Goal: Information Seeking & Learning: Learn about a topic

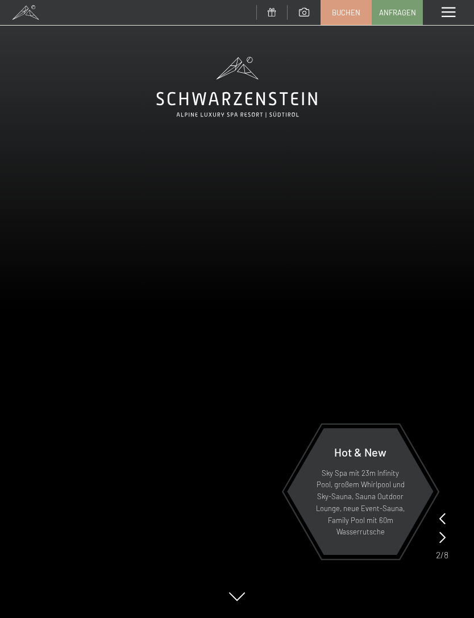
click at [454, 14] on span at bounding box center [449, 12] width 14 height 10
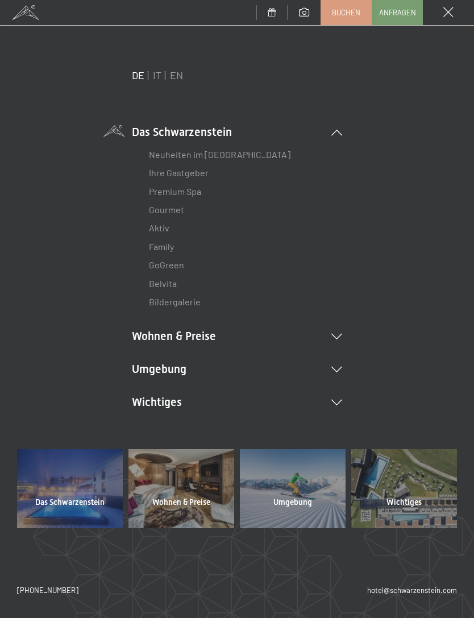
click at [456, 11] on div "Menü" at bounding box center [448, 12] width 51 height 25
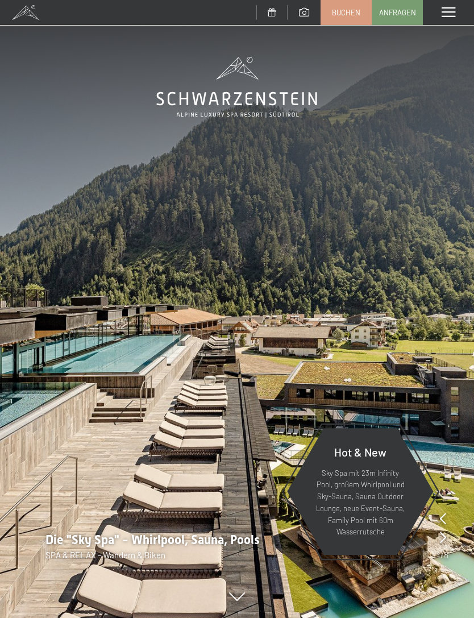
click at [444, 15] on span at bounding box center [449, 12] width 14 height 10
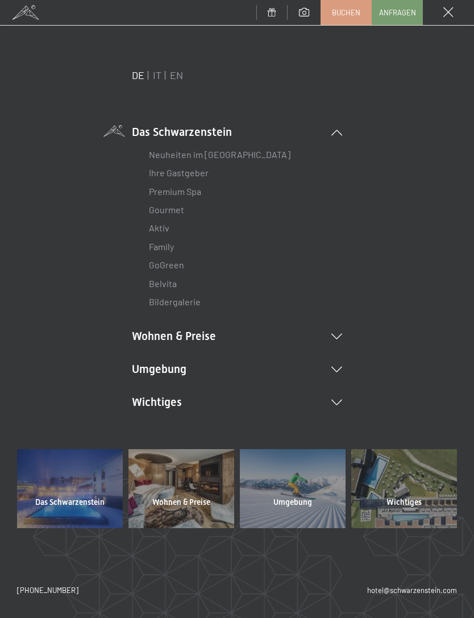
click at [382, 135] on div "DE IT EN Das Schwarzenstein Neuheiten im Schwarzenstein Ihre Gastgeber Premium …" at bounding box center [237, 258] width 440 height 381
click at [342, 371] on li "Umgebung Das Ahrntal Ski & Winter Skifahren Skischule Wandern & [PERSON_NAME] W…" at bounding box center [237, 369] width 210 height 16
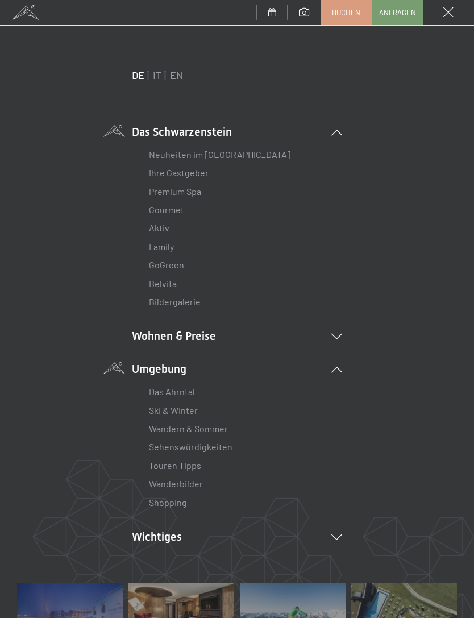
click at [225, 427] on link "Wandern & Sommer" at bounding box center [188, 428] width 79 height 11
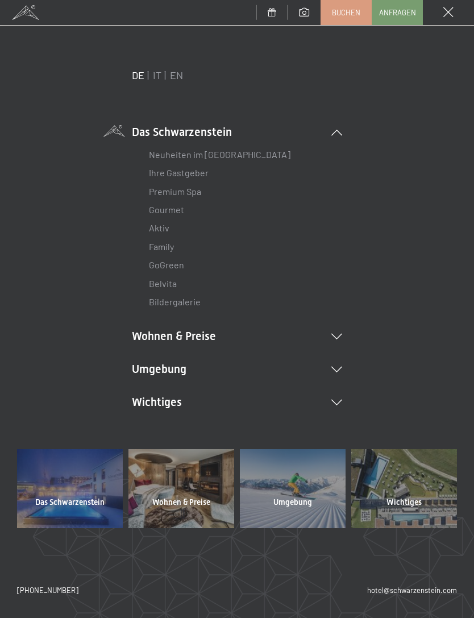
click at [341, 369] on icon at bounding box center [337, 370] width 11 height 6
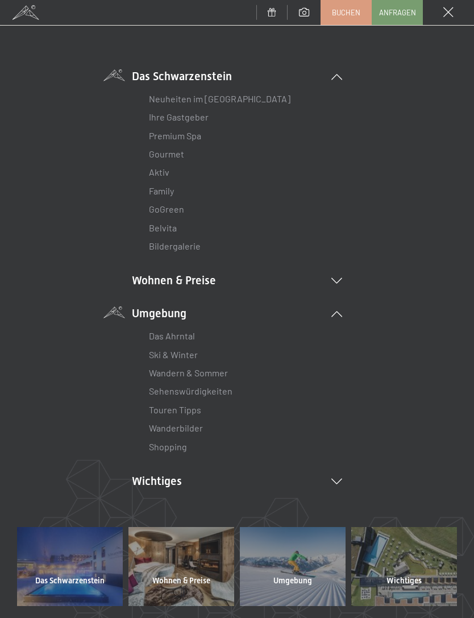
scroll to position [64, 0]
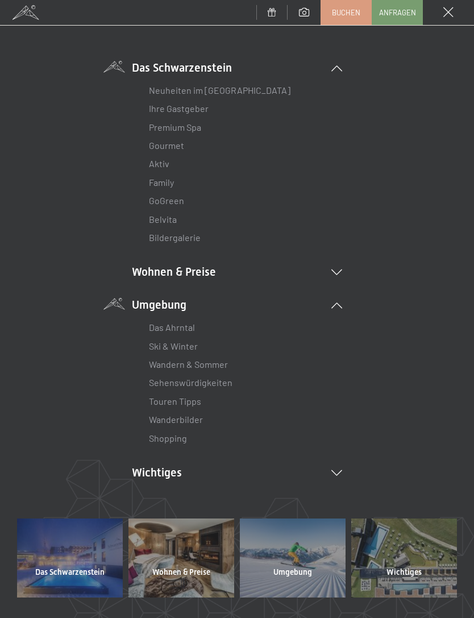
click at [337, 271] on icon at bounding box center [337, 273] width 11 height 6
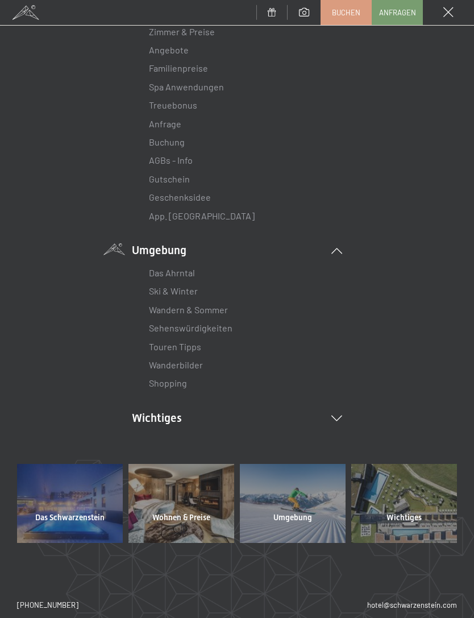
scroll to position [352, 0]
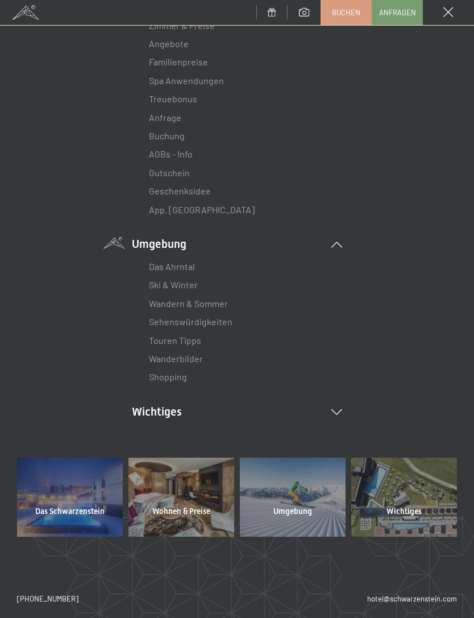
click at [337, 409] on li "Wichtiges Lage & Anreise Online bezahlen Webcam & Wetter Downloads" at bounding box center [237, 412] width 210 height 16
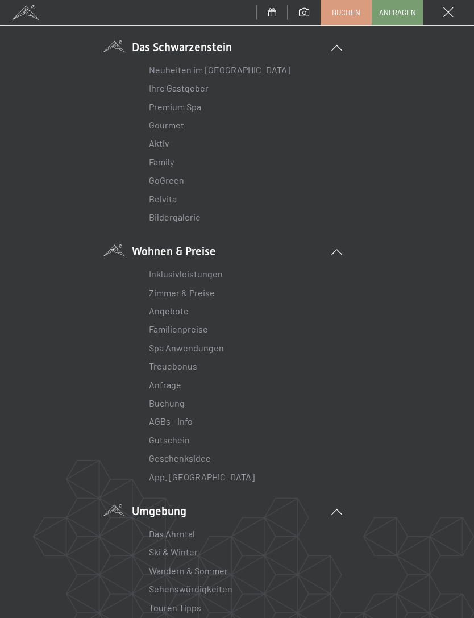
scroll to position [64, 0]
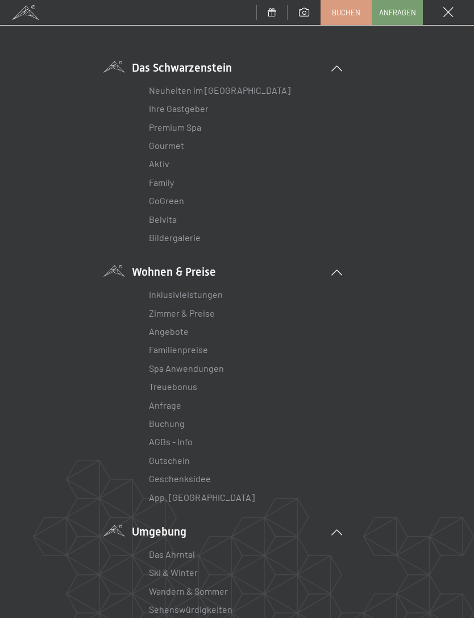
click at [200, 126] on link "Premium Spa" at bounding box center [175, 127] width 52 height 11
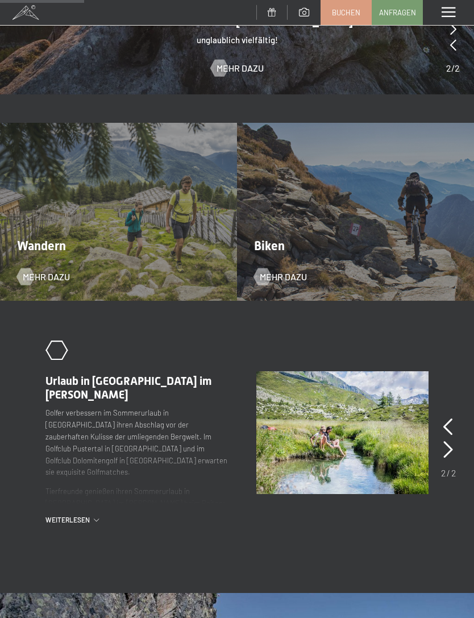
scroll to position [880, 0]
click at [111, 262] on div "Wandern Mehr dazu" at bounding box center [118, 211] width 237 height 178
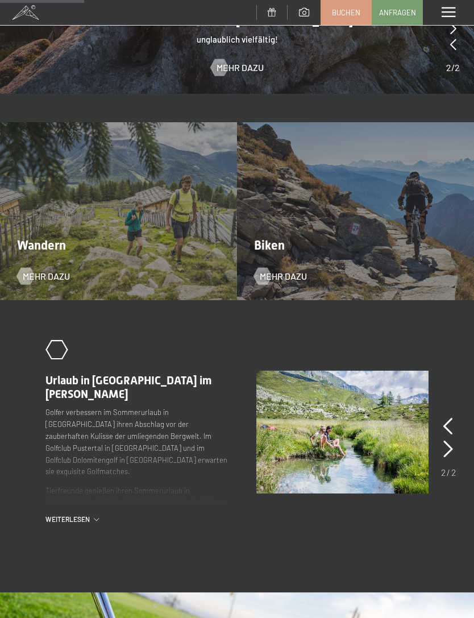
click at [66, 239] on span "Wandern" at bounding box center [41, 245] width 49 height 14
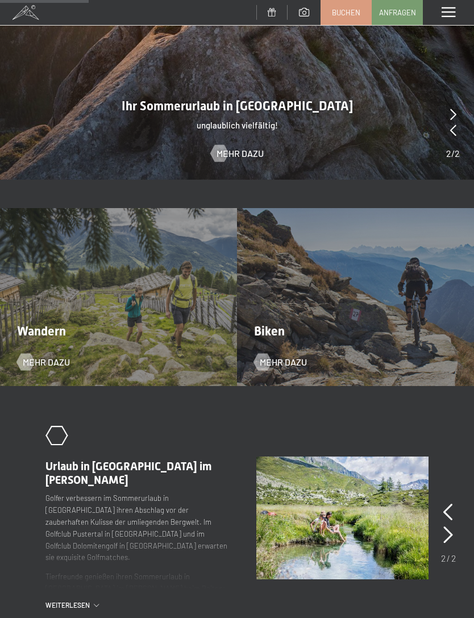
scroll to position [793, 0]
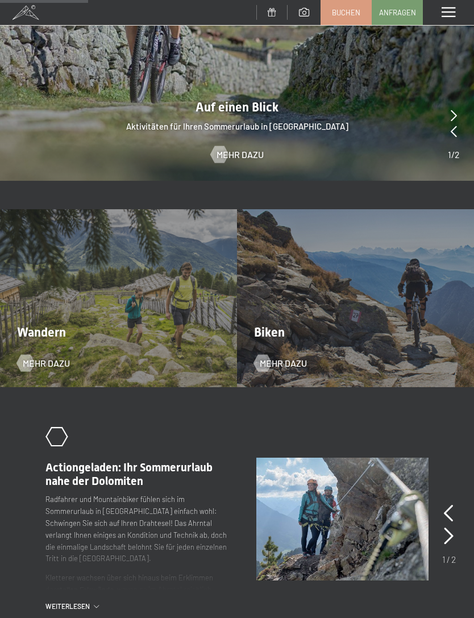
click at [46, 357] on span "Mehr dazu" at bounding box center [46, 363] width 47 height 13
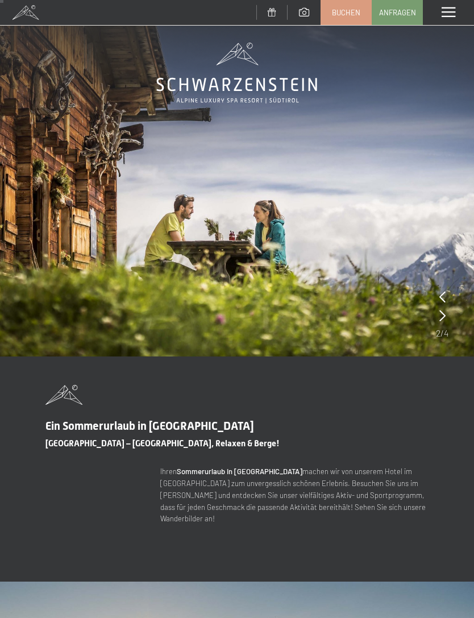
scroll to position [0, 0]
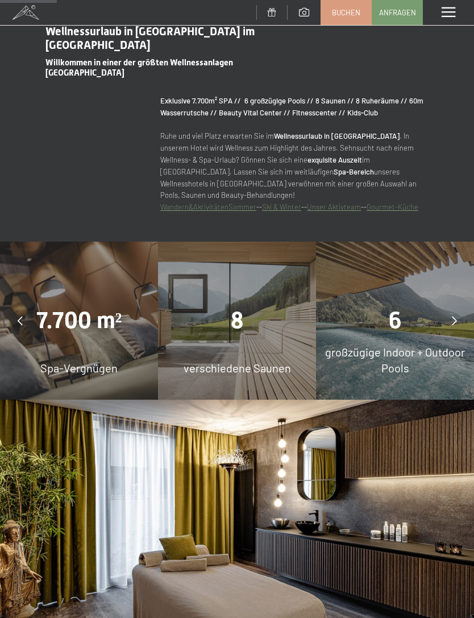
scroll to position [720, 0]
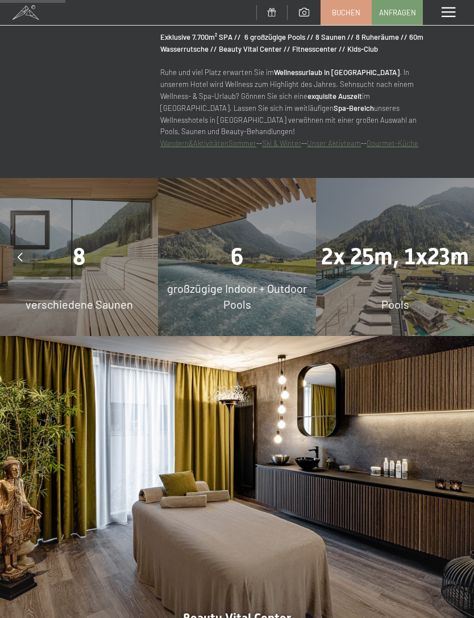
click at [419, 243] on span "2x 25m, 1x23m" at bounding box center [395, 256] width 148 height 27
click at [393, 297] on span "Pools" at bounding box center [396, 304] width 28 height 14
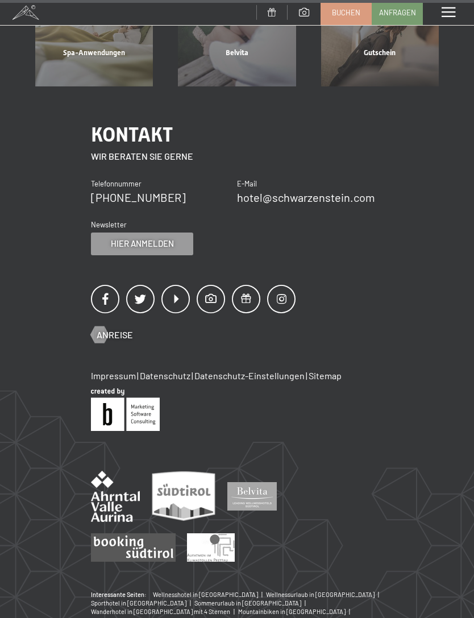
scroll to position [4407, 0]
